Goal: Navigation & Orientation: Find specific page/section

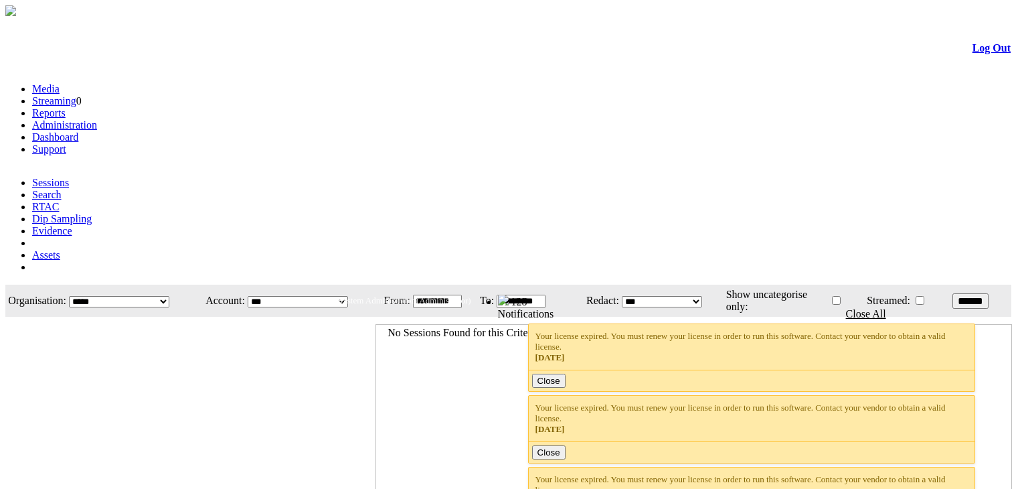
click at [97, 119] on link "Administration" at bounding box center [64, 124] width 65 height 11
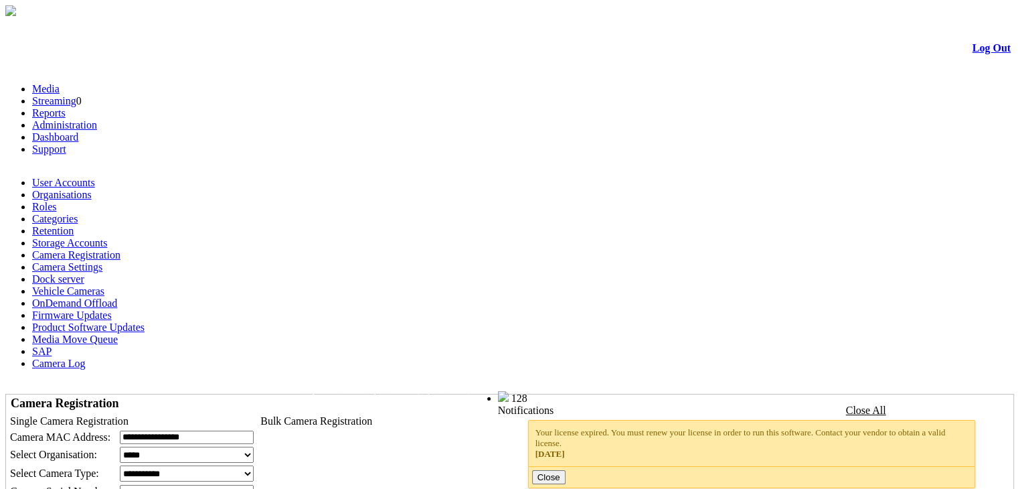
click at [973, 50] on link "Log Out" at bounding box center [992, 47] width 38 height 11
